Goal: Task Accomplishment & Management: Manage account settings

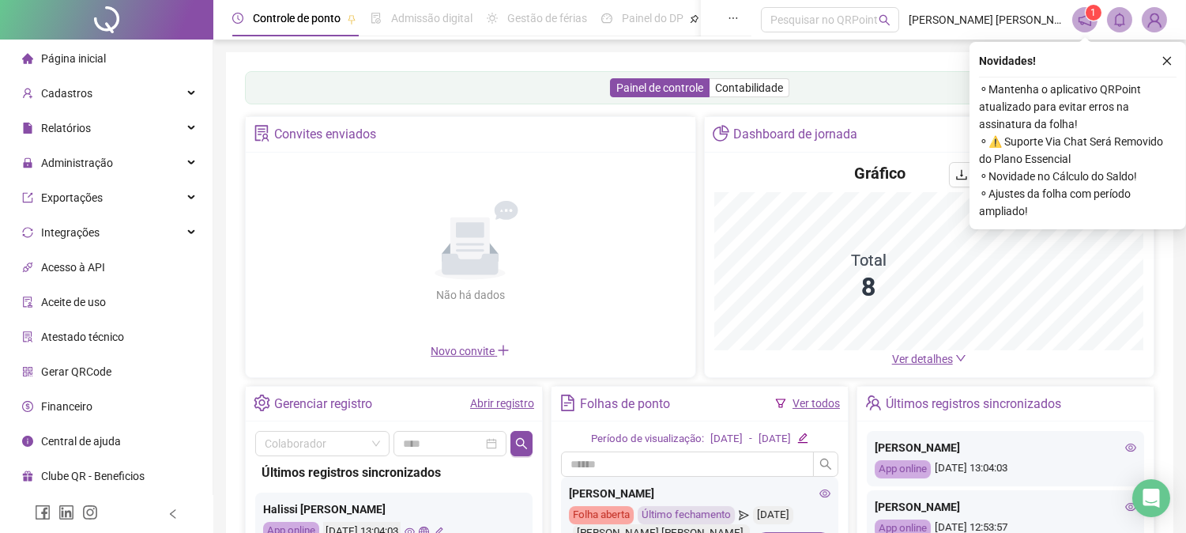
click at [1174, 63] on button "button" at bounding box center [1167, 60] width 19 height 19
click at [1168, 58] on div "Painel de controle Contabilidade Convites enviados Não há dados Não há dados No…" at bounding box center [700, 373] width 948 height 642
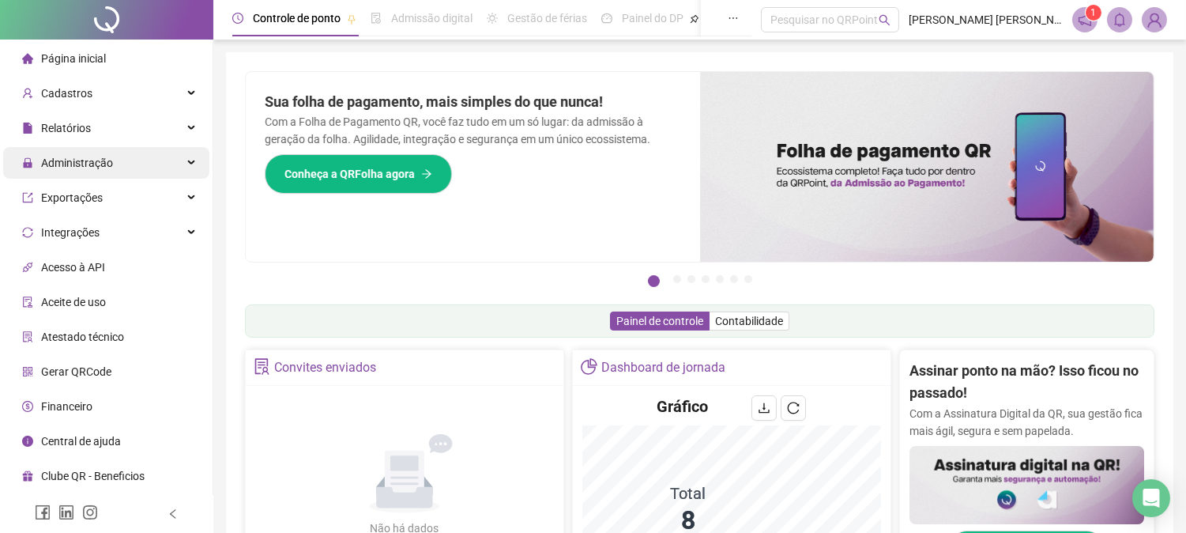
click at [93, 162] on span "Administração" at bounding box center [77, 162] width 72 height 13
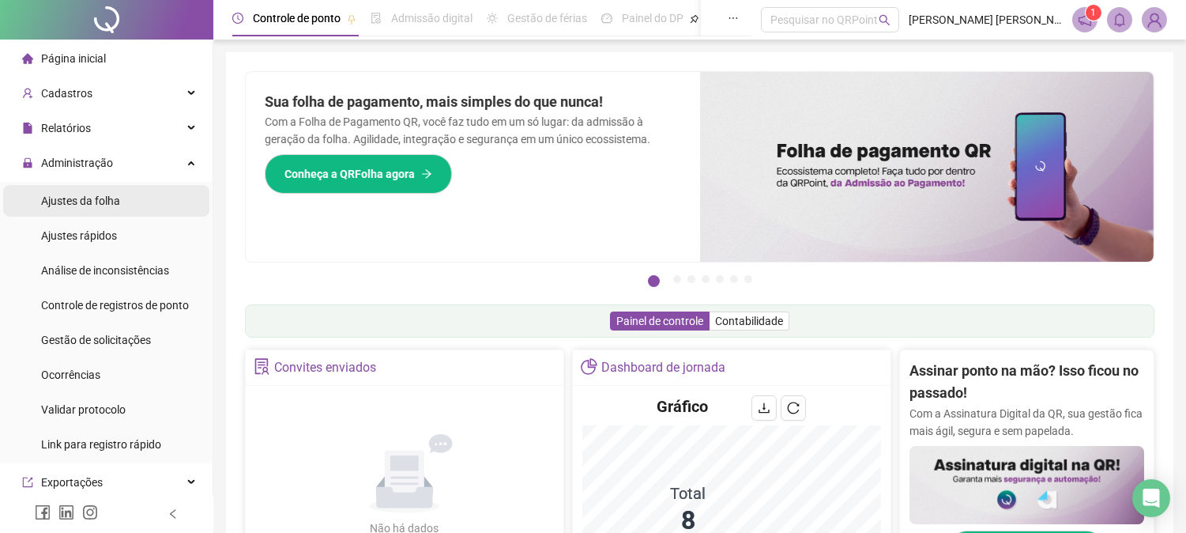
click at [104, 206] on span "Ajustes da folha" at bounding box center [80, 200] width 79 height 13
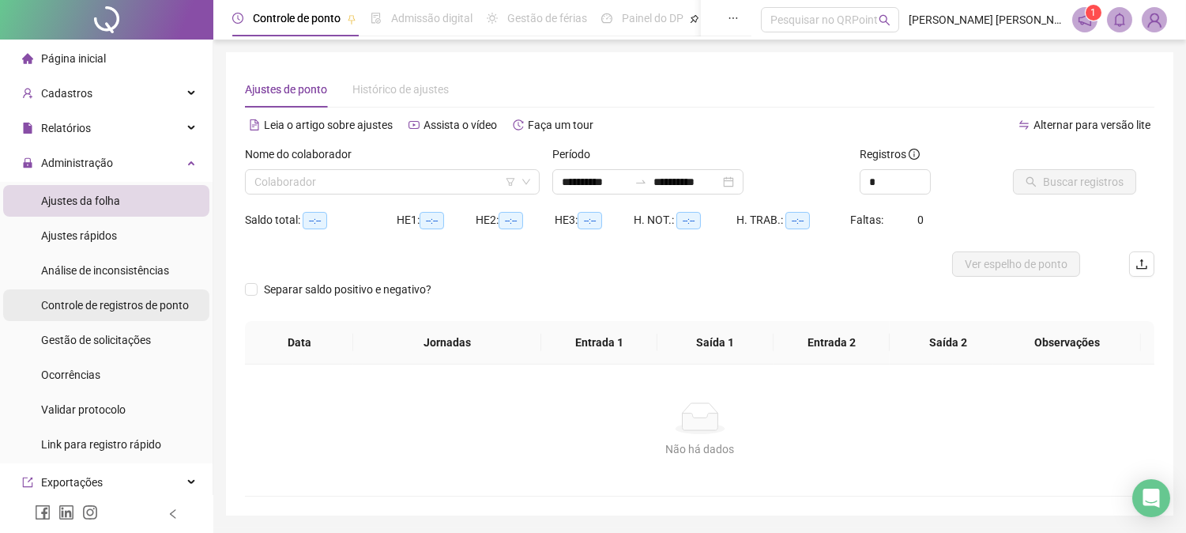
type input "**********"
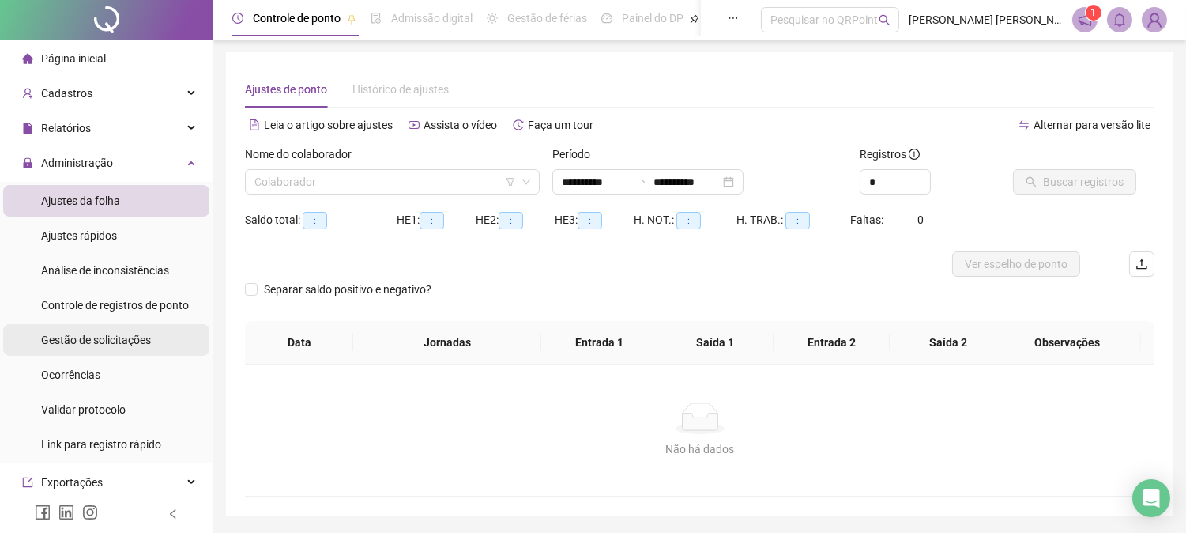
click at [99, 336] on span "Gestão de solicitações" at bounding box center [96, 340] width 110 height 13
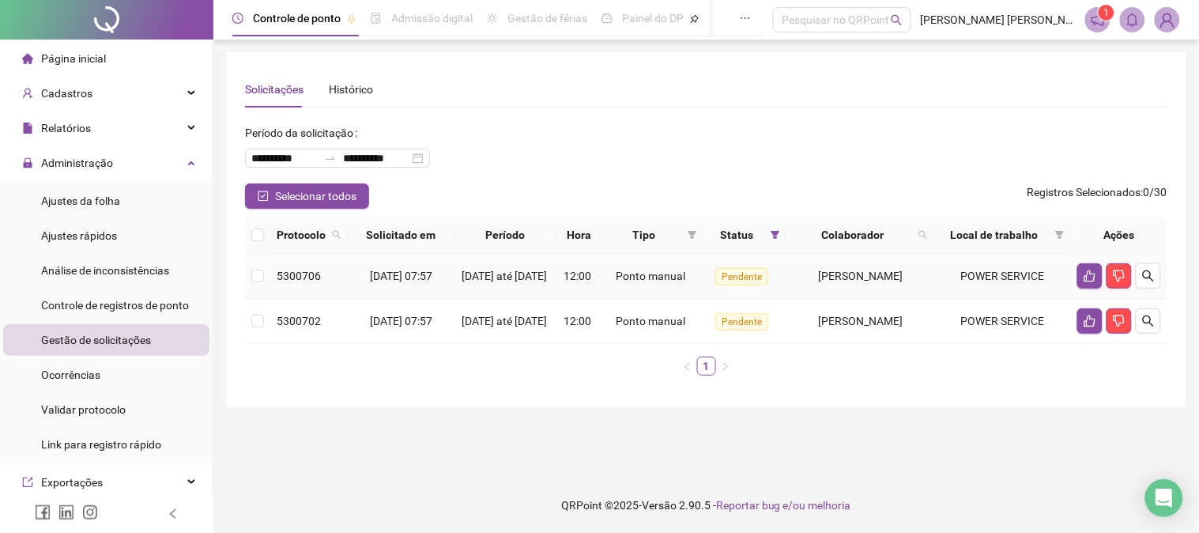
click at [1076, 282] on td at bounding box center [1119, 276] width 96 height 45
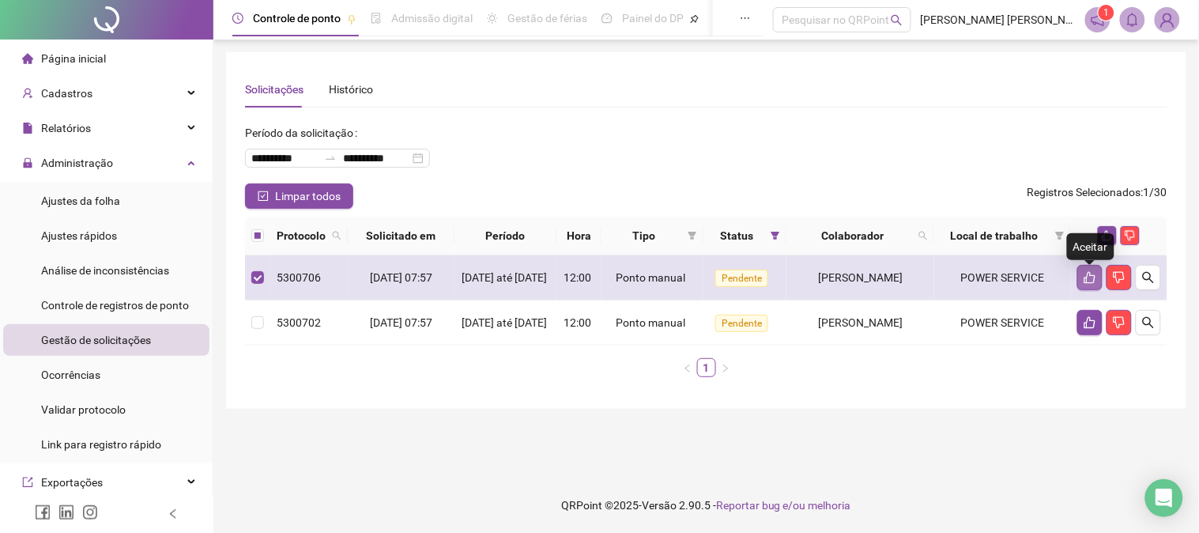
click at [1091, 290] on button "button" at bounding box center [1089, 277] width 25 height 25
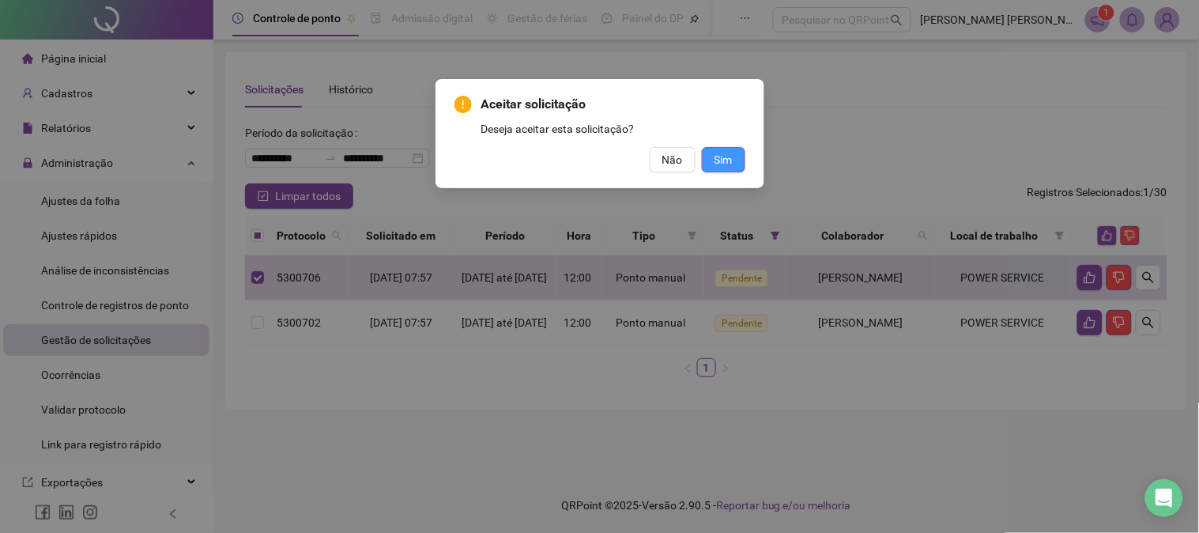
click at [732, 154] on button "Sim" at bounding box center [723, 159] width 43 height 25
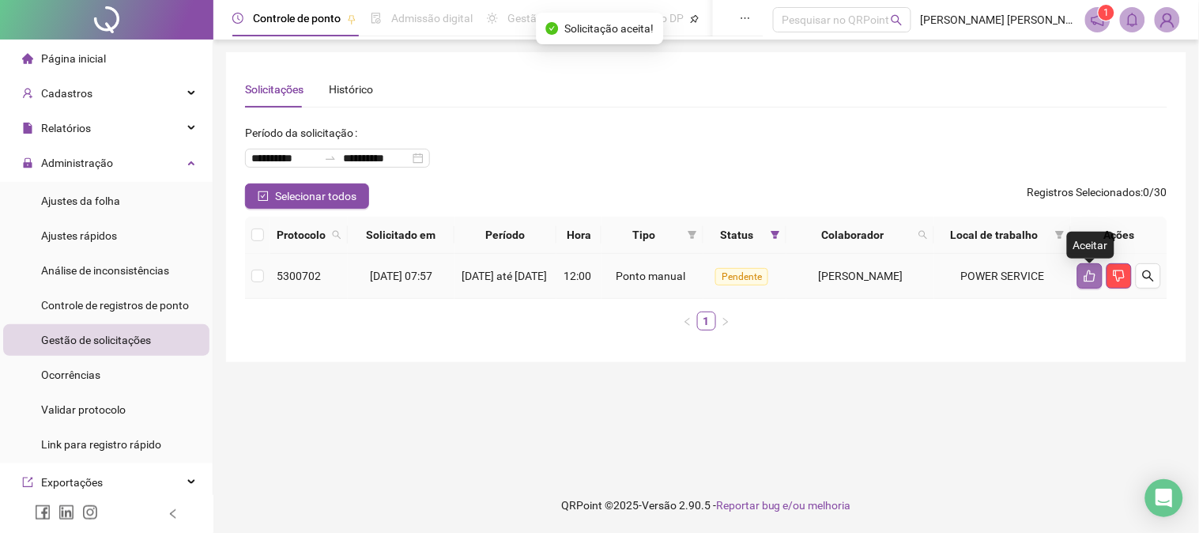
click at [1088, 273] on button "button" at bounding box center [1089, 275] width 25 height 25
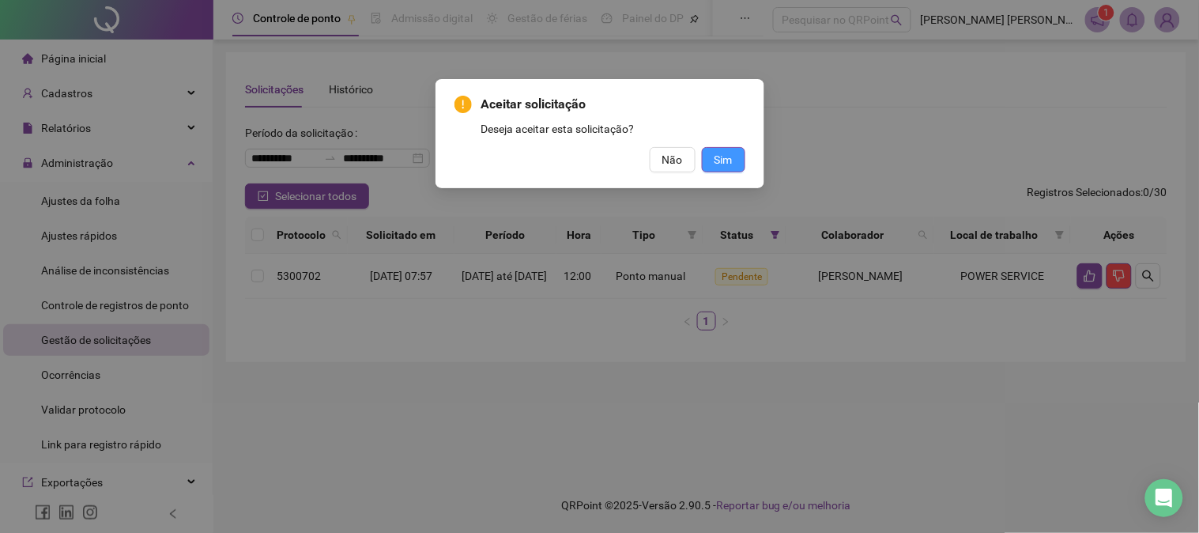
click at [722, 167] on span "Sim" at bounding box center [723, 159] width 18 height 17
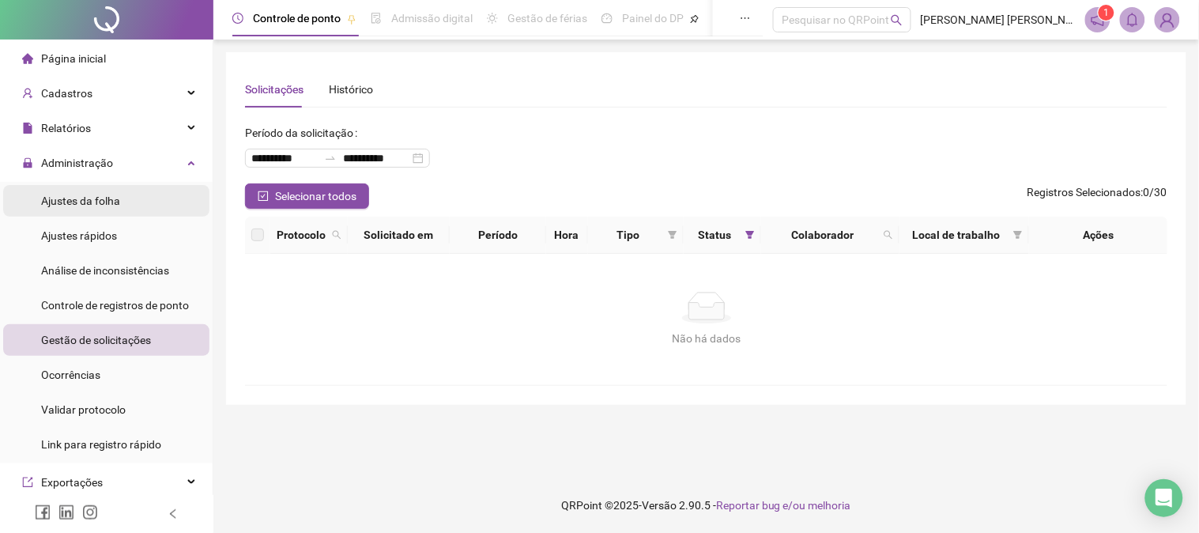
click at [116, 194] on span "Ajustes da folha" at bounding box center [80, 200] width 79 height 13
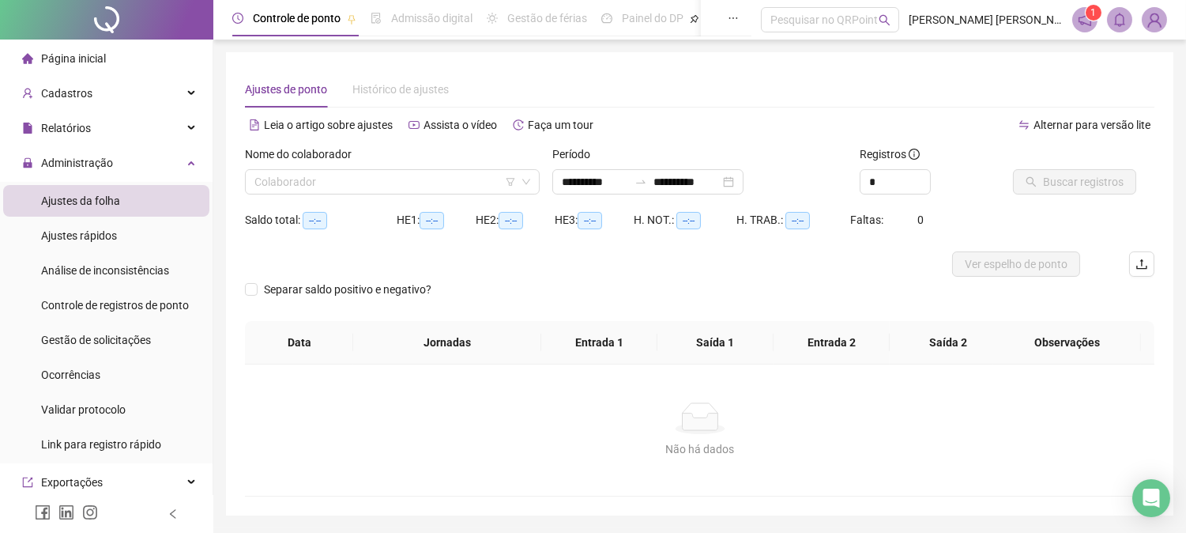
type input "**********"
